Goal: Information Seeking & Learning: Learn about a topic

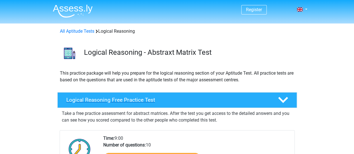
click at [176, 102] on h4 "Logical Reasoning Free Practice Test" at bounding box center [167, 100] width 203 height 6
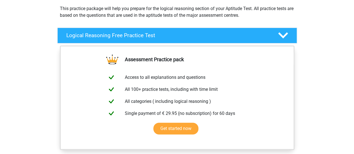
scroll to position [84, 0]
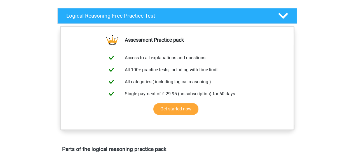
click at [240, 18] on h4 "Logical Reasoning Free Practice Test" at bounding box center [167, 16] width 203 height 6
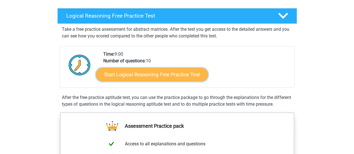
click at [169, 75] on link "Start Logical Reasoning Free Practice Test" at bounding box center [152, 74] width 112 height 13
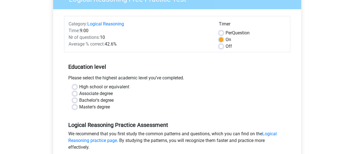
scroll to position [56, 0]
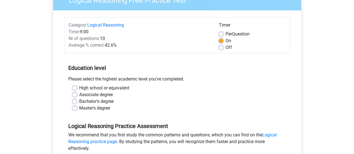
click at [101, 89] on label "High school or equivalent" at bounding box center [104, 88] width 50 height 7
click at [77, 89] on input "High school or equivalent" at bounding box center [74, 88] width 4 height 6
radio input "true"
click at [102, 109] on label "Master's degree" at bounding box center [94, 108] width 31 height 7
click at [77, 109] on input "Master's degree" at bounding box center [74, 108] width 4 height 6
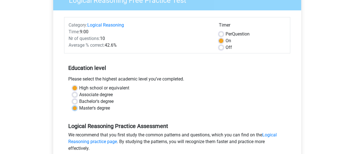
radio input "true"
click at [99, 100] on label "Bachelor's degree" at bounding box center [96, 101] width 34 height 7
click at [77, 100] on input "Bachelor's degree" at bounding box center [74, 101] width 4 height 6
radio input "true"
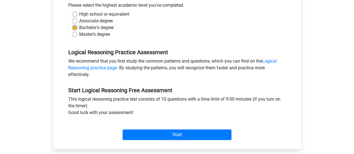
scroll to position [134, 0]
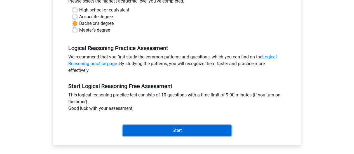
click at [186, 129] on input "Start" at bounding box center [177, 130] width 109 height 11
click at [180, 129] on input "Start" at bounding box center [177, 130] width 109 height 11
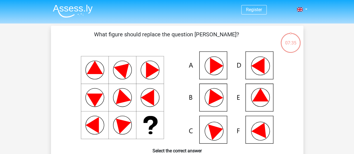
click at [214, 94] on icon at bounding box center [213, 95] width 20 height 19
click at [207, 107] on icon at bounding box center [177, 97] width 226 height 92
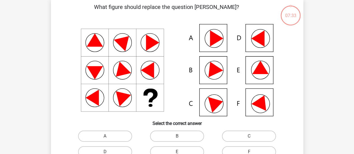
scroll to position [29, 0]
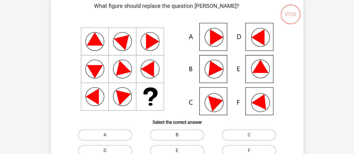
click at [181, 139] on label "B" at bounding box center [177, 135] width 54 height 11
click at [180, 139] on input "B" at bounding box center [179, 137] width 4 height 4
radio input "true"
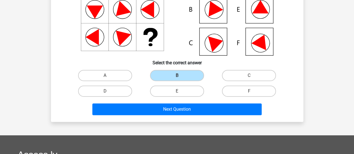
scroll to position [91, 0]
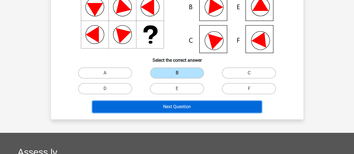
click at [236, 105] on button "Next Question" at bounding box center [176, 107] width 169 height 12
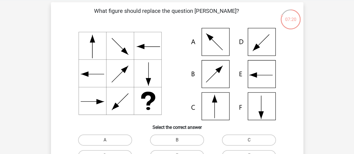
scroll to position [21, 0]
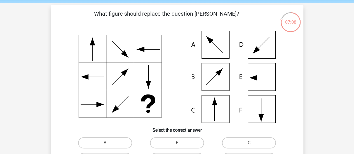
click at [289, 22] on div "07:08" at bounding box center [290, 19] width 21 height 14
click at [58, 68] on div "What figure should replace the question [PERSON_NAME]?" at bounding box center [177, 97] width 248 height 175
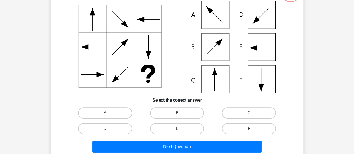
scroll to position [51, 0]
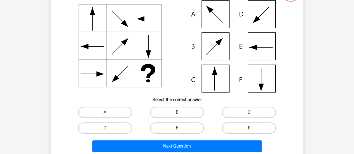
click at [260, 127] on label "F" at bounding box center [249, 128] width 54 height 11
click at [253, 128] on input "F" at bounding box center [251, 130] width 4 height 4
radio input "true"
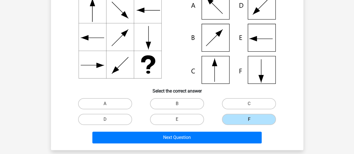
scroll to position [64, 0]
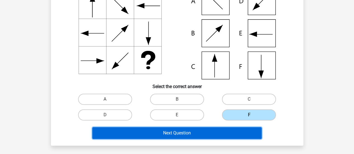
click at [222, 133] on button "Next Question" at bounding box center [176, 133] width 169 height 12
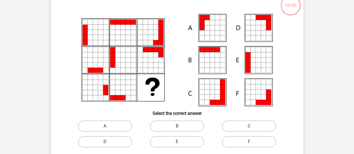
scroll to position [37, 0]
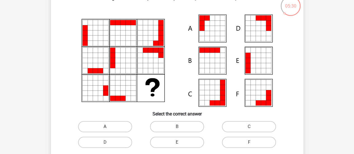
click at [121, 126] on label "A" at bounding box center [105, 126] width 54 height 11
click at [109, 127] on input "A" at bounding box center [107, 129] width 4 height 4
radio input "true"
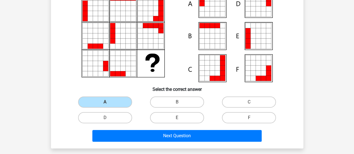
scroll to position [65, 0]
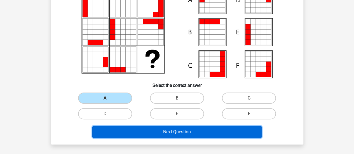
click at [197, 134] on button "Next Question" at bounding box center [176, 132] width 169 height 12
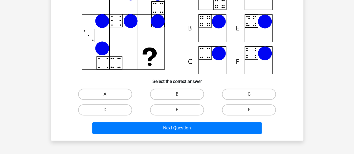
scroll to position [75, 0]
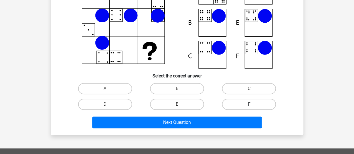
click at [247, 99] on label "F" at bounding box center [249, 104] width 54 height 11
click at [249, 104] on input "F" at bounding box center [251, 106] width 4 height 4
radio input "true"
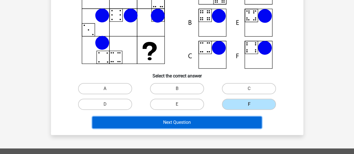
click at [202, 121] on button "Next Question" at bounding box center [176, 123] width 169 height 12
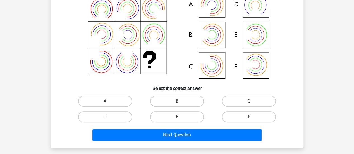
scroll to position [64, 0]
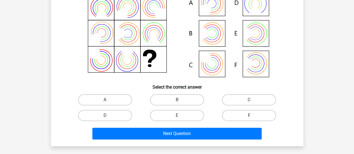
click at [263, 115] on label "F" at bounding box center [249, 115] width 54 height 11
click at [253, 116] on input "F" at bounding box center [251, 118] width 4 height 4
radio input "true"
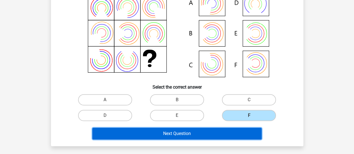
click at [210, 132] on button "Next Question" at bounding box center [176, 134] width 169 height 12
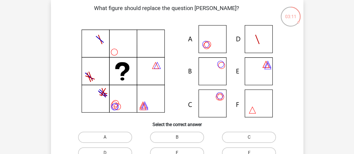
scroll to position [27, 0]
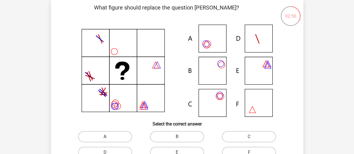
click at [126, 135] on label "A" at bounding box center [105, 136] width 54 height 11
click at [109, 137] on input "A" at bounding box center [107, 139] width 4 height 4
radio input "true"
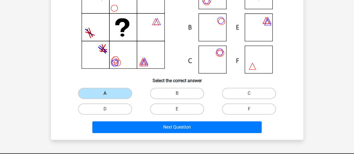
scroll to position [84, 0]
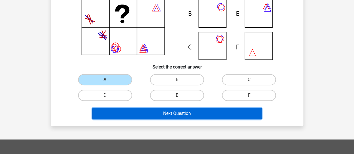
click at [236, 108] on button "Next Question" at bounding box center [176, 114] width 169 height 12
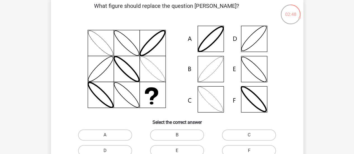
scroll to position [27, 0]
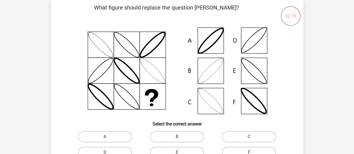
click at [242, 51] on icon at bounding box center [177, 71] width 226 height 92
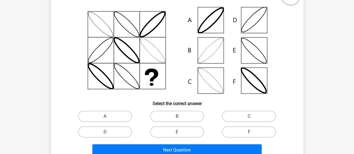
scroll to position [49, 0]
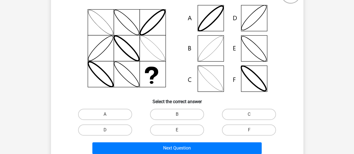
click at [106, 130] on input "D" at bounding box center [107, 132] width 4 height 4
radio input "true"
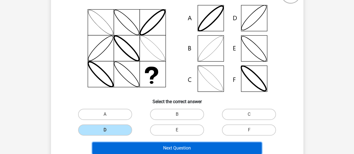
click at [203, 151] on button "Next Question" at bounding box center [176, 148] width 169 height 12
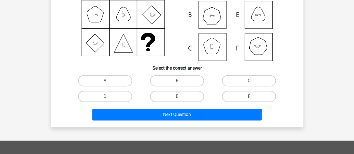
scroll to position [97, 0]
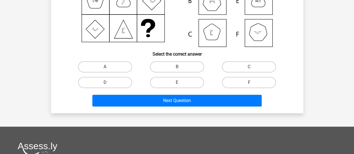
click at [247, 75] on div "F" at bounding box center [249, 83] width 72 height 16
click at [246, 82] on label "F" at bounding box center [249, 82] width 54 height 11
click at [249, 83] on input "F" at bounding box center [251, 85] width 4 height 4
radio input "true"
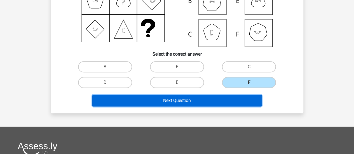
click at [226, 102] on button "Next Question" at bounding box center [176, 101] width 169 height 12
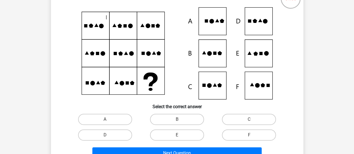
scroll to position [42, 0]
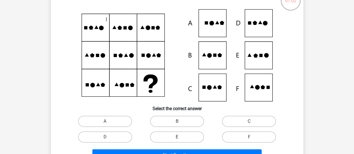
click at [189, 133] on label "E" at bounding box center [177, 137] width 54 height 11
click at [180, 137] on input "E" at bounding box center [179, 139] width 4 height 4
radio input "true"
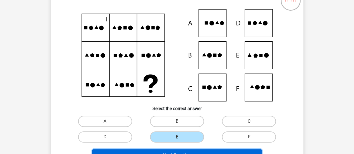
click at [217, 152] on button "Next Question" at bounding box center [176, 155] width 169 height 12
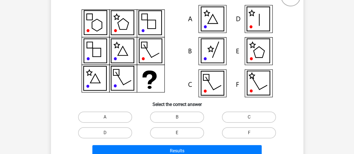
scroll to position [44, 0]
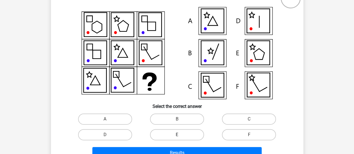
click at [192, 136] on label "E" at bounding box center [177, 134] width 54 height 11
click at [180, 136] on input "E" at bounding box center [179, 137] width 4 height 4
radio input "true"
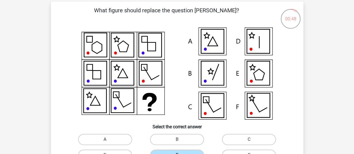
scroll to position [22, 0]
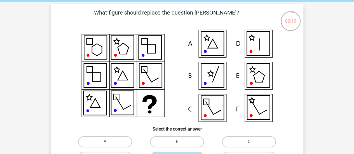
click at [261, 73] on icon at bounding box center [259, 76] width 11 height 11
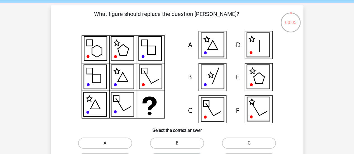
scroll to position [20, 0]
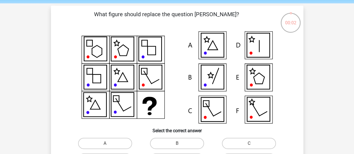
click at [255, 46] on icon at bounding box center [258, 45] width 23 height 24
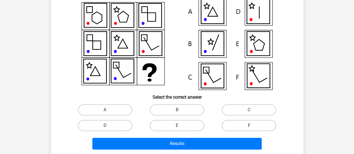
scroll to position [54, 0]
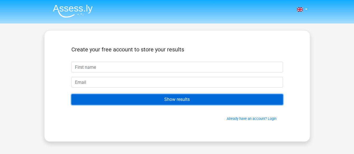
click at [224, 100] on input "Show results" at bounding box center [177, 99] width 212 height 11
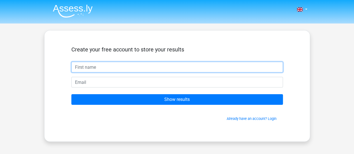
click at [226, 71] on input "text" at bounding box center [177, 67] width 212 height 11
type input "Saido"
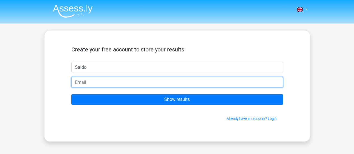
click at [126, 81] on input "email" at bounding box center [177, 82] width 212 height 11
type input "[EMAIL_ADDRESS][DOMAIN_NAME]"
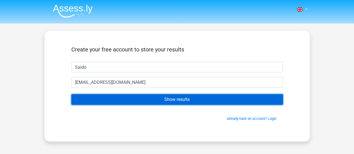
click at [169, 100] on input "Show results" at bounding box center [177, 99] width 212 height 11
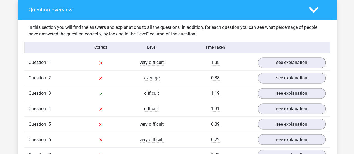
scroll to position [417, 0]
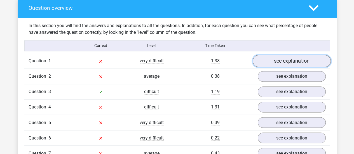
click at [309, 60] on link "see explanation" at bounding box center [291, 61] width 78 height 12
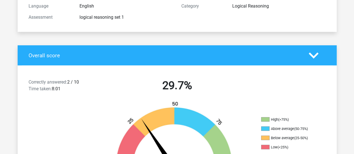
scroll to position [73, 0]
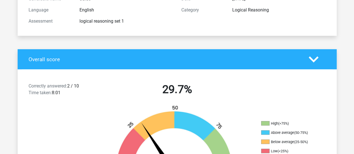
click at [309, 61] on icon at bounding box center [314, 60] width 10 height 10
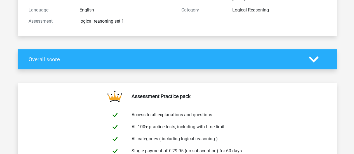
click at [309, 61] on icon at bounding box center [314, 60] width 10 height 10
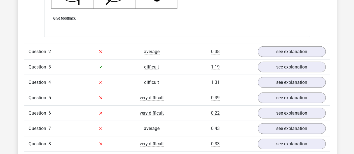
scroll to position [800, 0]
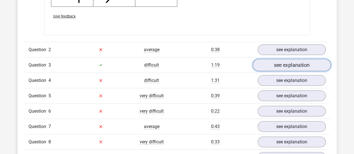
click at [285, 59] on link "see explanation" at bounding box center [291, 65] width 78 height 12
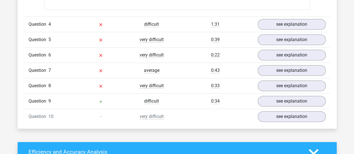
scroll to position [1274, 0]
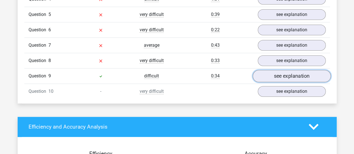
click at [280, 74] on link "see explanation" at bounding box center [291, 76] width 78 height 12
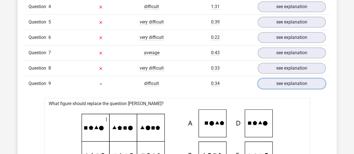
scroll to position [1257, 0]
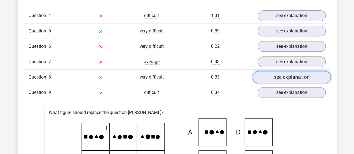
click at [307, 75] on link "see explanation" at bounding box center [291, 77] width 78 height 12
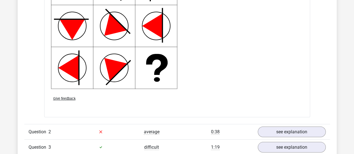
scroll to position [728, 0]
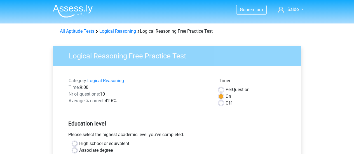
scroll to position [134, 0]
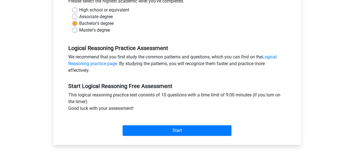
click at [78, 9] on div "High school or equivalent" at bounding box center [176, 10] width 209 height 7
click at [79, 11] on label "High school or equivalent" at bounding box center [104, 10] width 50 height 7
click at [74, 11] on input "High school or equivalent" at bounding box center [74, 10] width 4 height 6
radio input "true"
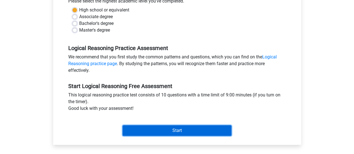
click at [154, 130] on input "Start" at bounding box center [177, 130] width 109 height 11
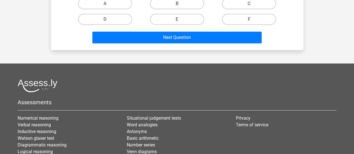
scroll to position [159, 0]
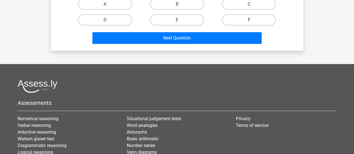
click at [248, 14] on label "F" at bounding box center [249, 19] width 54 height 11
click at [249, 20] on input "F" at bounding box center [251, 22] width 4 height 4
radio input "true"
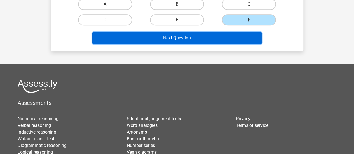
click at [227, 40] on button "Next Question" at bounding box center [176, 38] width 169 height 12
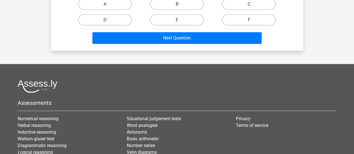
scroll to position [26, 0]
